Goal: Information Seeking & Learning: Learn about a topic

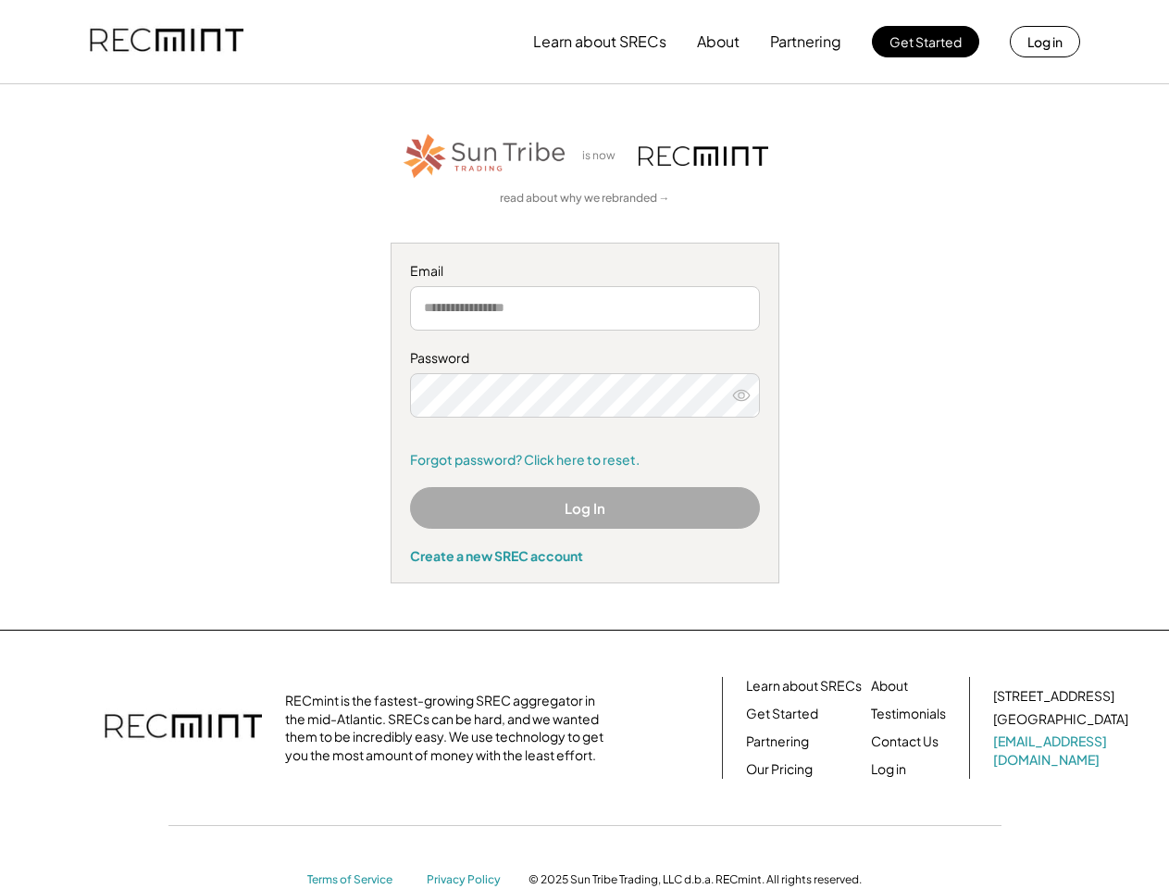
click at [584, 444] on div "Password Remember me Forgot password? Click here to reset." at bounding box center [585, 408] width 350 height 119
click at [584, 42] on button "Learn about SRECs" at bounding box center [599, 41] width 133 height 37
click at [585, 42] on button "Learn about SRECs" at bounding box center [599, 41] width 133 height 37
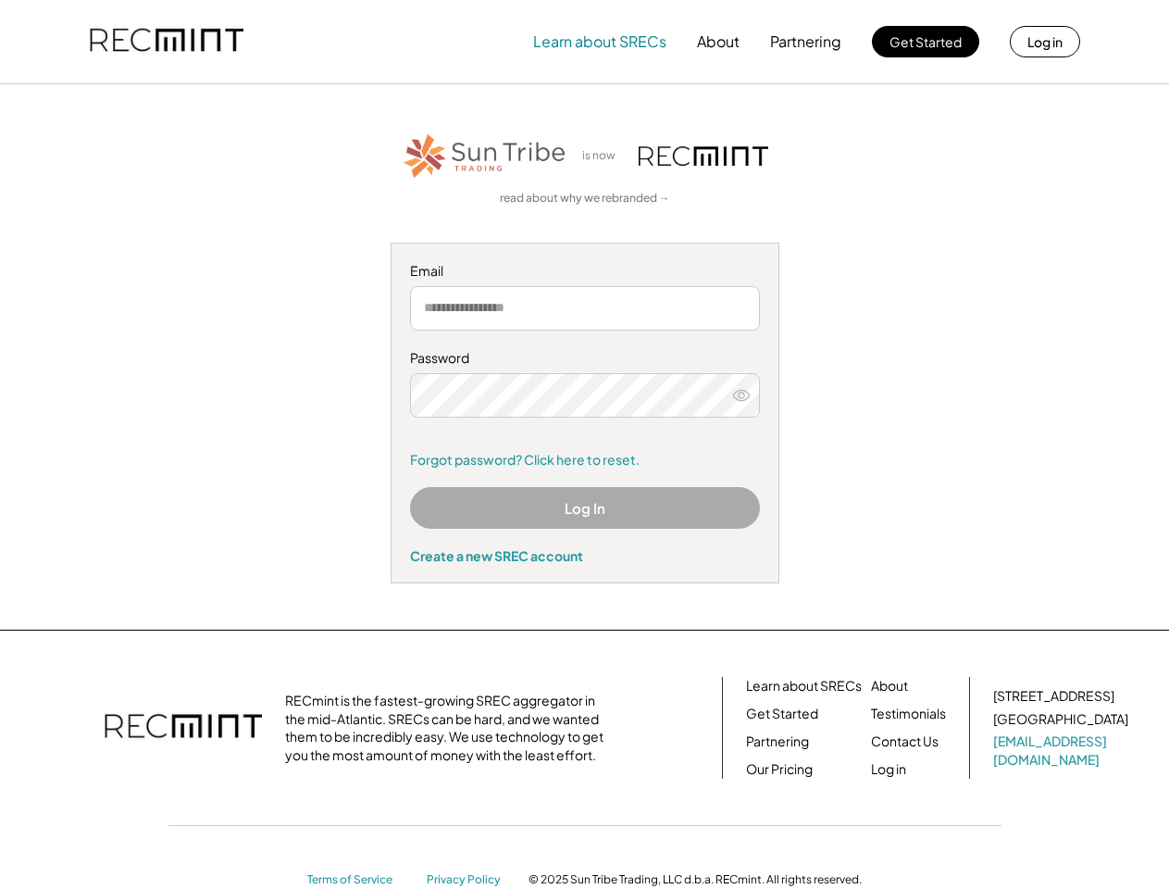
click at [167, 42] on img at bounding box center [167, 41] width 154 height 63
click at [806, 42] on button "Partnering" at bounding box center [805, 41] width 71 height 37
click at [600, 42] on button "Learn about SRECs" at bounding box center [599, 41] width 133 height 37
click at [718, 42] on button "About" at bounding box center [718, 41] width 43 height 37
